Goal: Find specific page/section: Find specific page/section

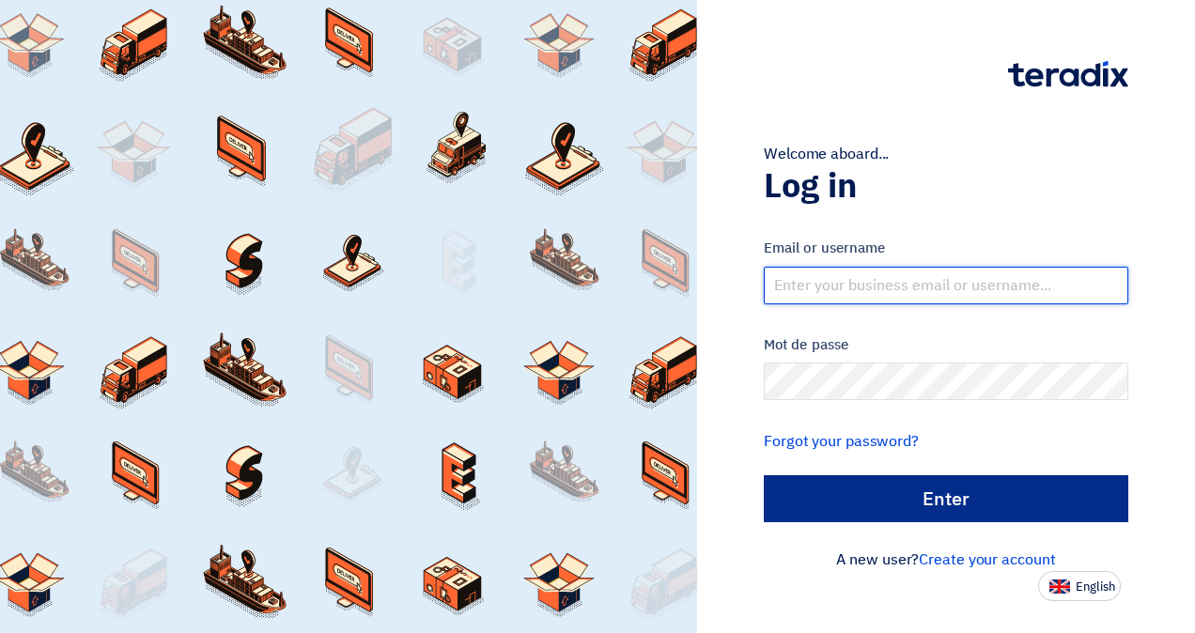
type input "bikshapathi.pothaveni@aspiresys.com"
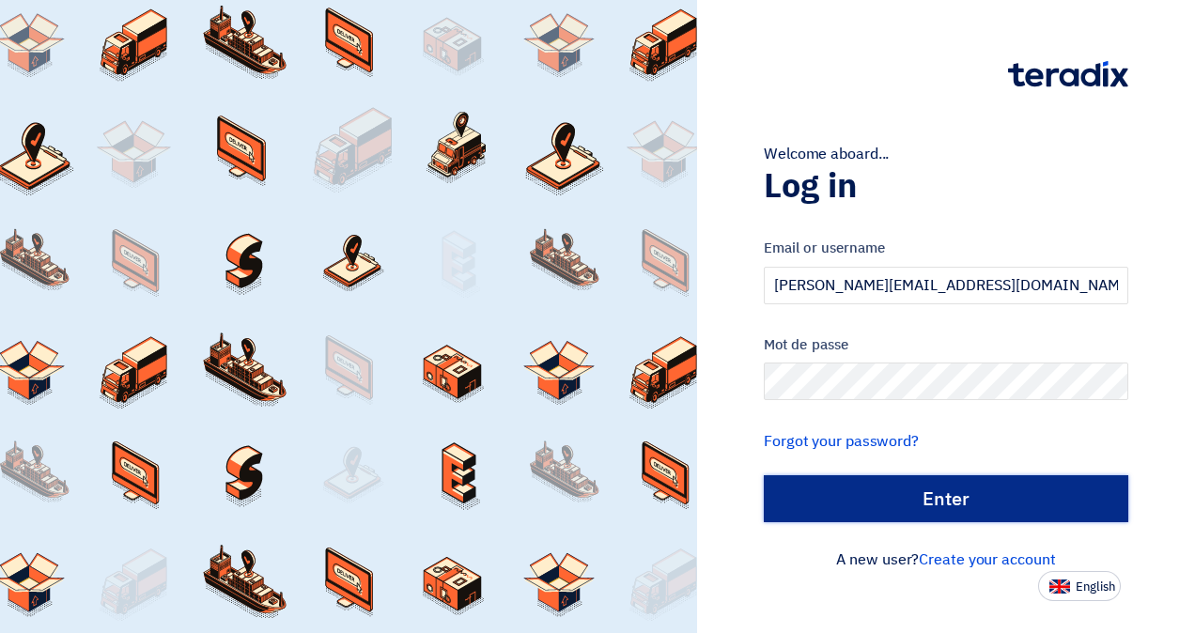
click at [970, 498] on input "الدخول" at bounding box center [946, 498] width 365 height 47
type input "Sign in"
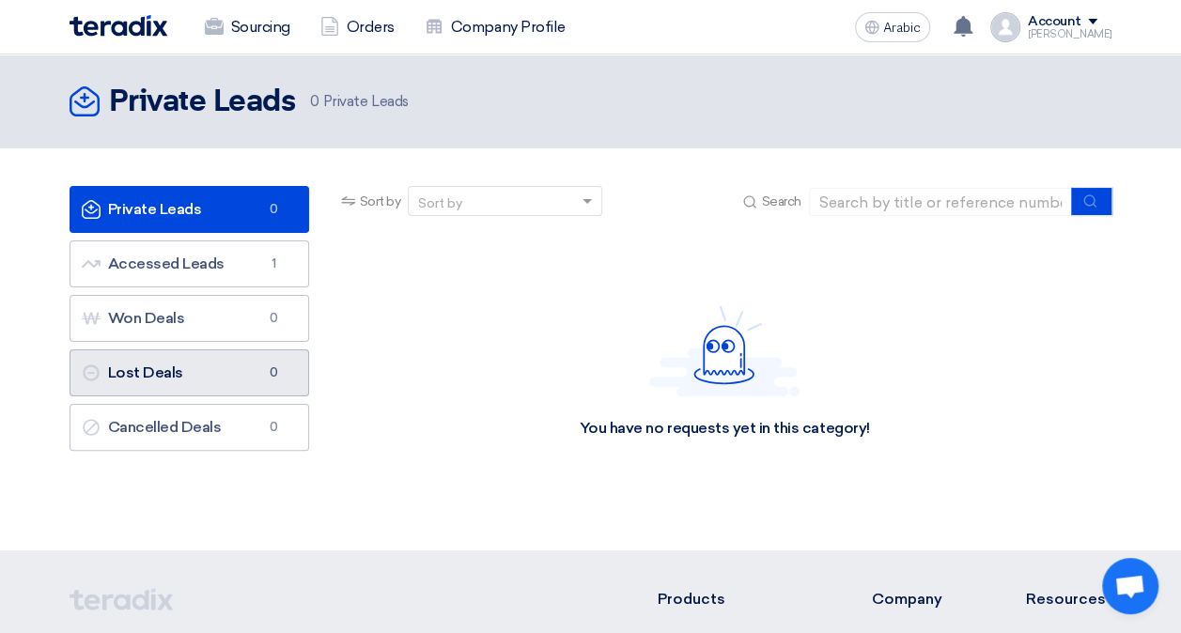
click at [167, 371] on font "Lost Deals Lost Deals" at bounding box center [132, 373] width 101 height 18
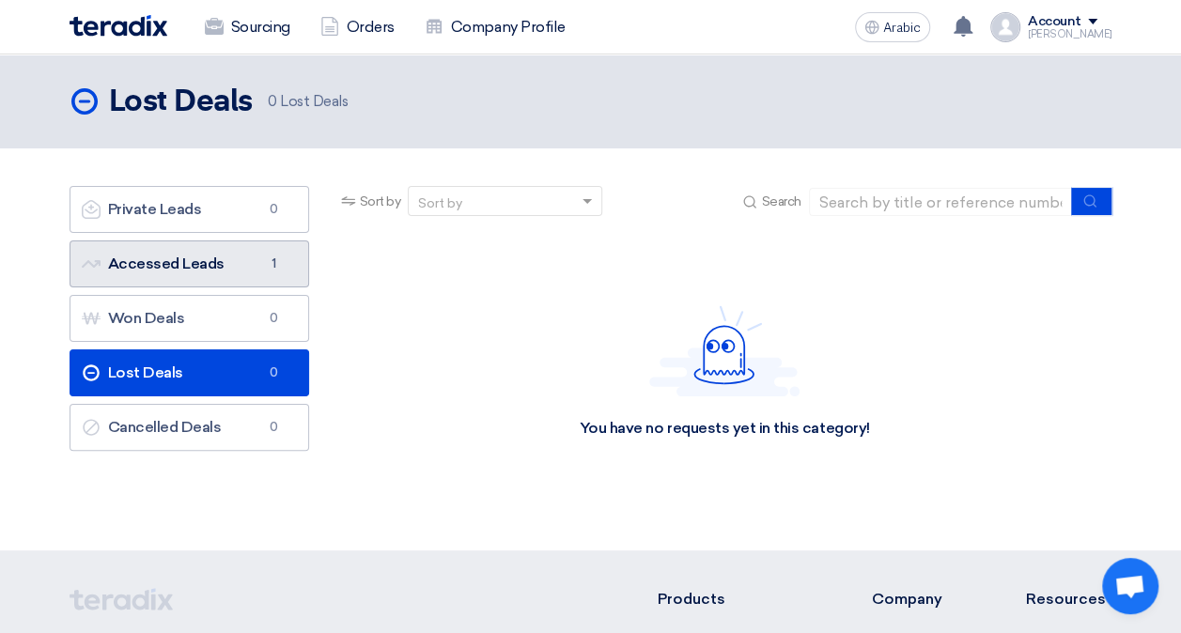
click at [210, 256] on font "Accessed Leads Accessed Leads" at bounding box center [153, 264] width 143 height 18
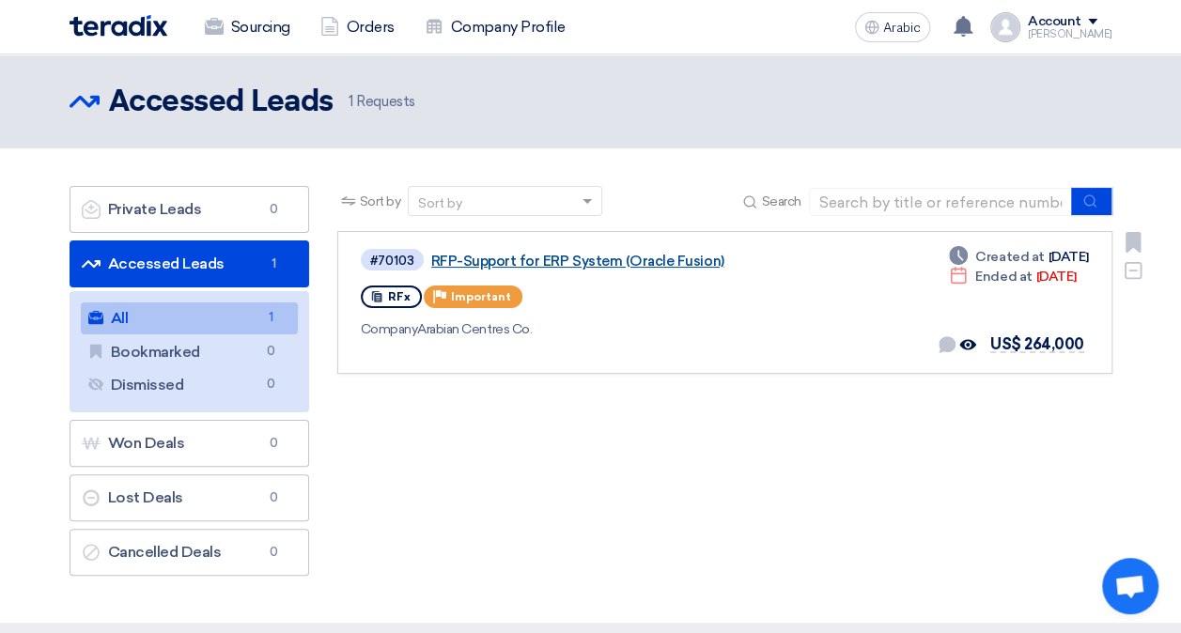
click at [626, 259] on link "RFP-Support for ERP System (Oracle Fusion)" at bounding box center [666, 261] width 470 height 17
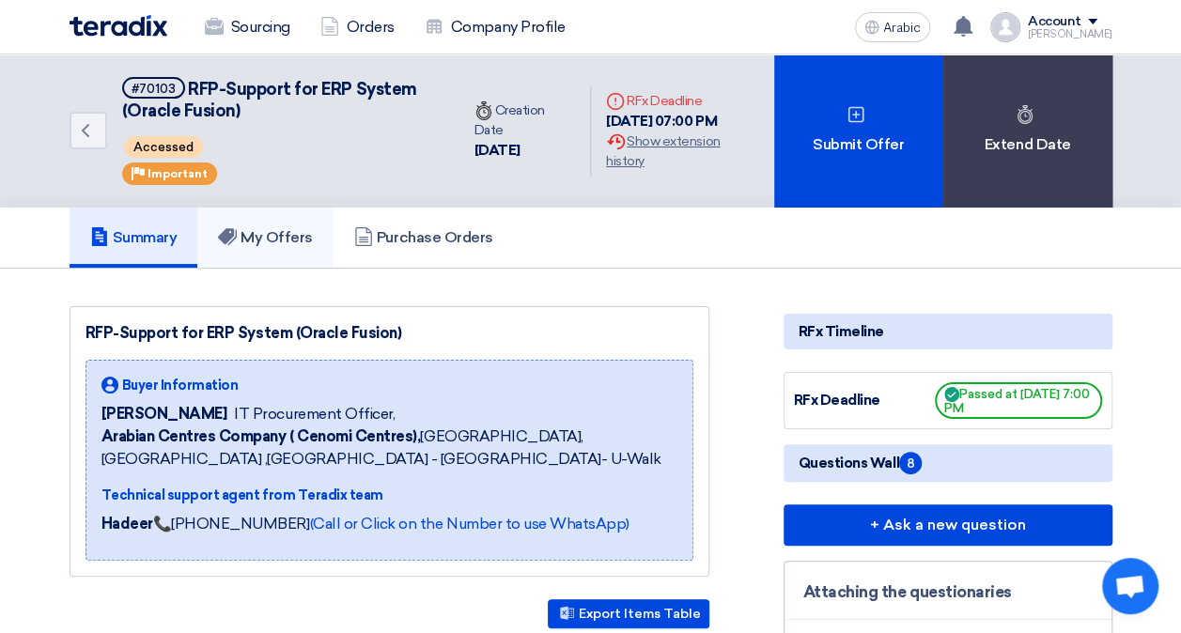
click at [300, 235] on font "My Offers" at bounding box center [277, 237] width 72 height 18
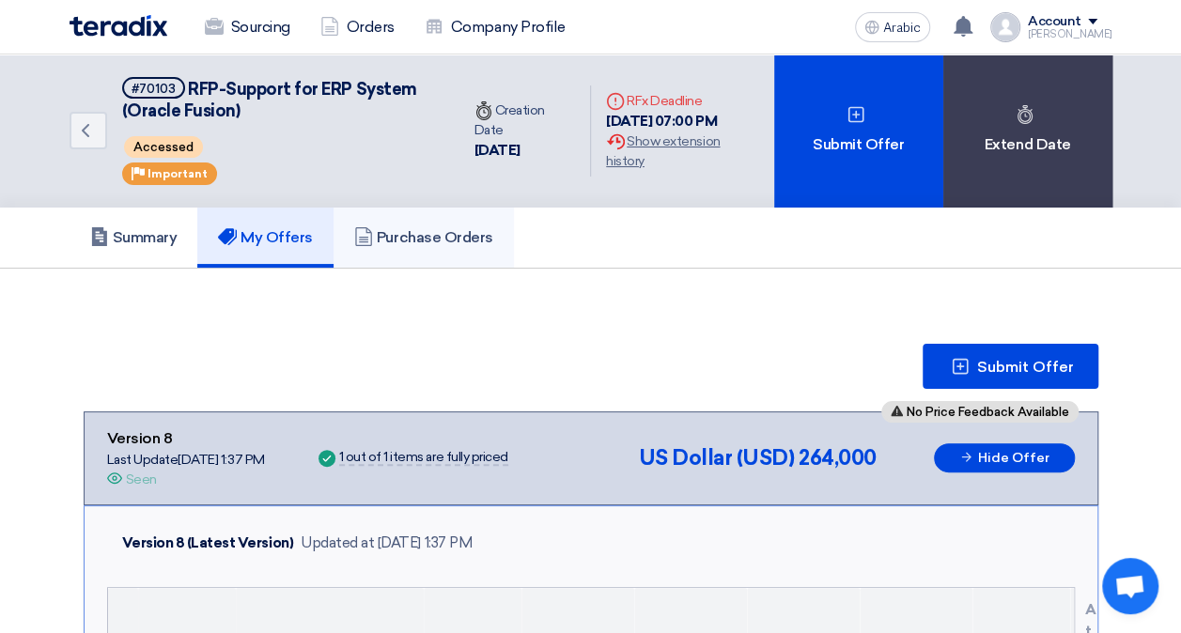
click at [443, 242] on font "Purchase Orders" at bounding box center [435, 237] width 117 height 18
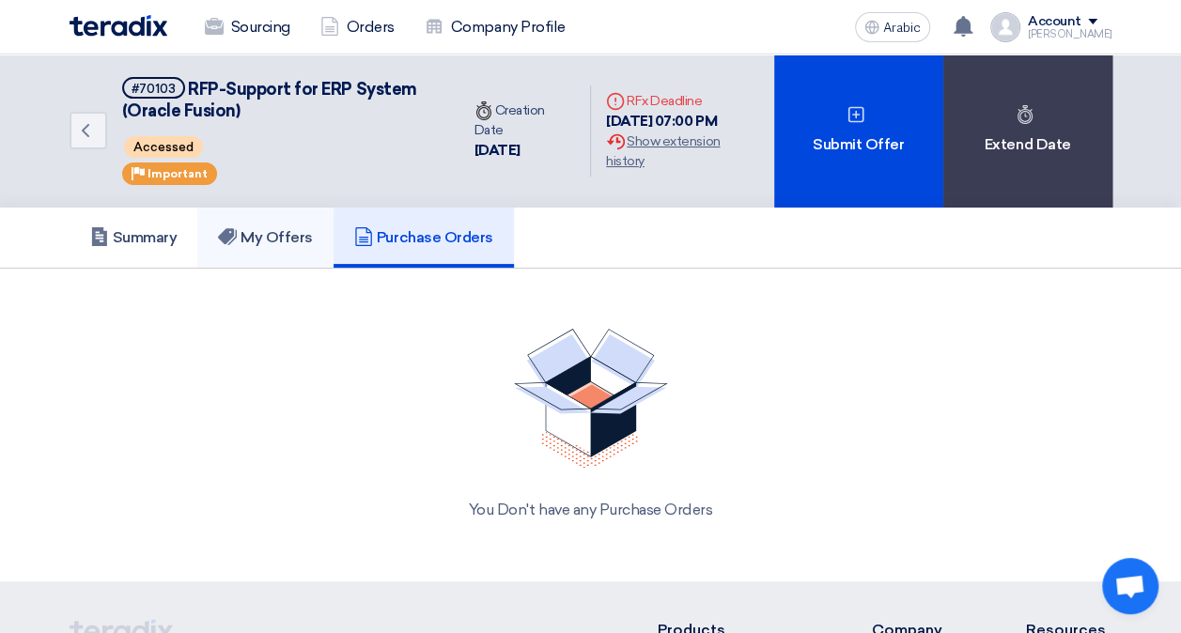
click at [296, 239] on font "My Offers" at bounding box center [277, 237] width 72 height 18
